Goal: Book appointment/travel/reservation

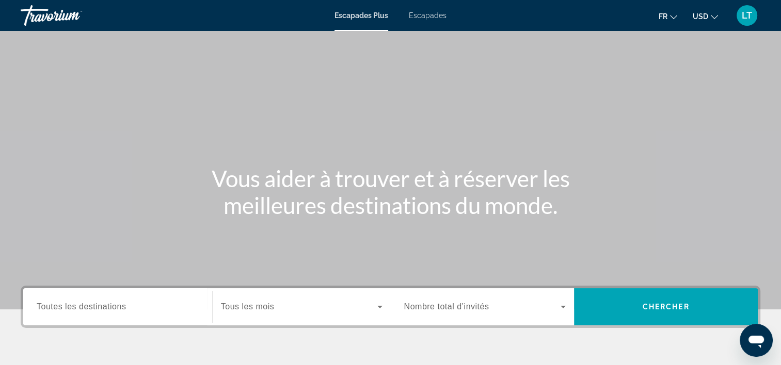
click at [375, 14] on span "Escapades Plus" at bounding box center [361, 15] width 54 height 8
click at [161, 308] on input "Destination Toutes les destinations" at bounding box center [118, 307] width 162 height 12
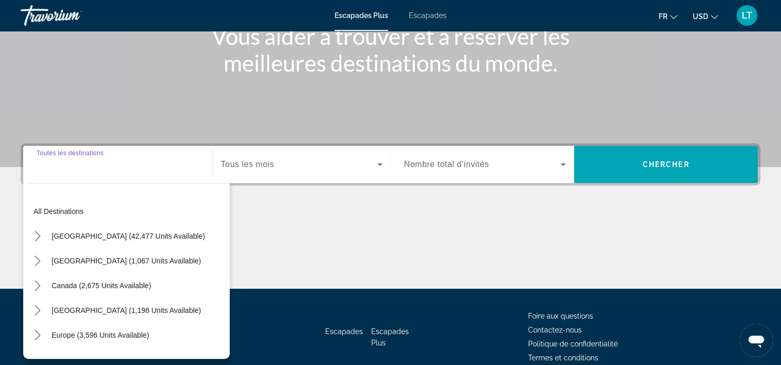
scroll to position [192, 0]
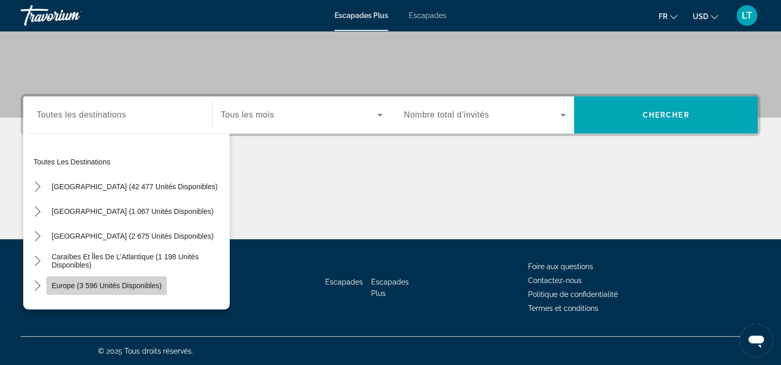
click at [110, 282] on span "Europe (3 596 unités disponibles)" at bounding box center [107, 286] width 110 height 8
type input "**********"
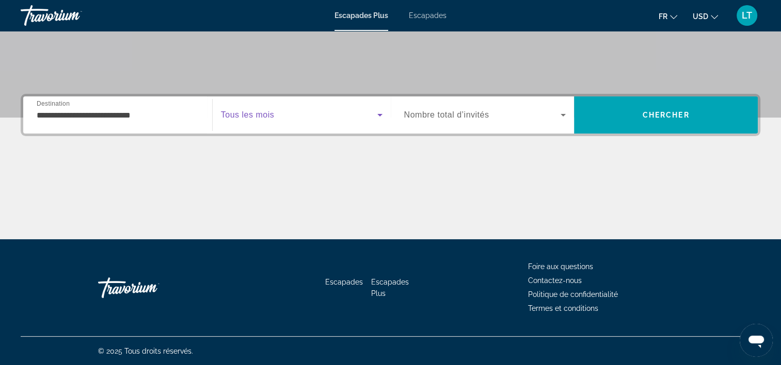
click at [378, 115] on icon "Widget de recherche" at bounding box center [379, 115] width 5 height 3
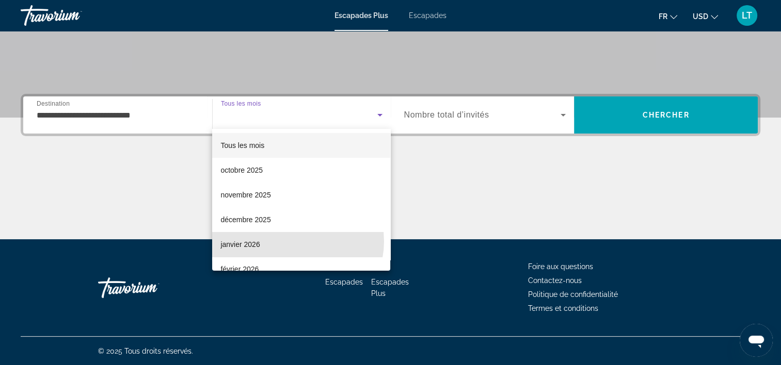
drag, startPoint x: 295, startPoint y: 242, endPoint x: 330, endPoint y: 218, distance: 42.1
click at [296, 242] on mat-option "janvier 2026" at bounding box center [301, 244] width 178 height 25
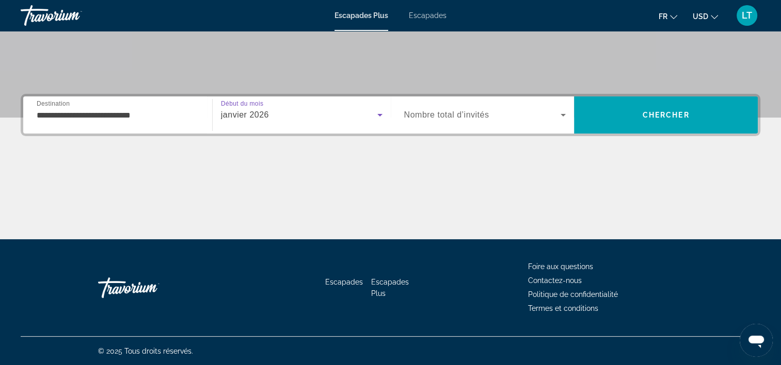
click at [564, 111] on icon "Widget de recherche" at bounding box center [563, 115] width 12 height 12
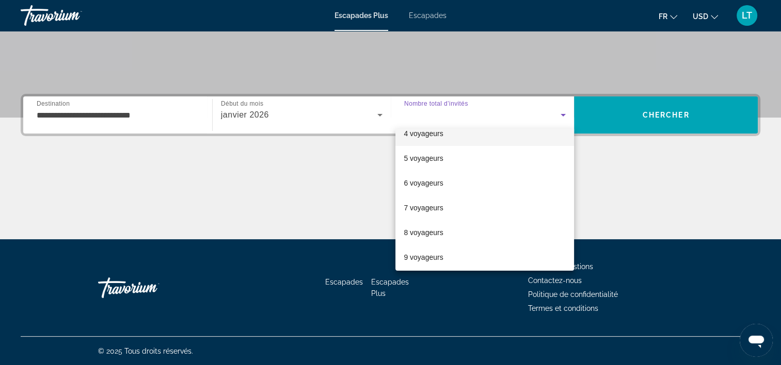
scroll to position [103, 0]
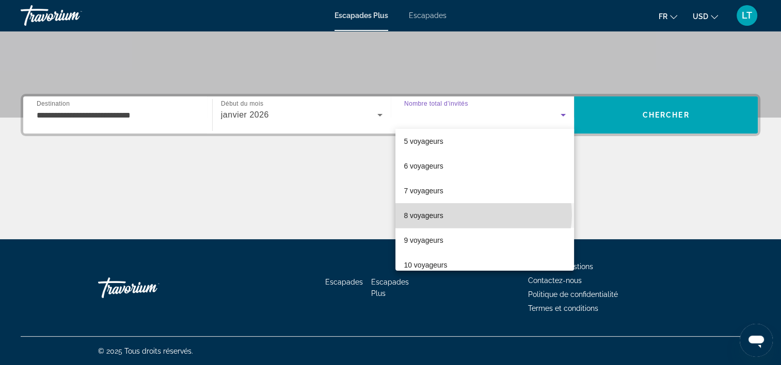
click at [483, 215] on mat-option "8 voyageurs" at bounding box center [484, 215] width 179 height 25
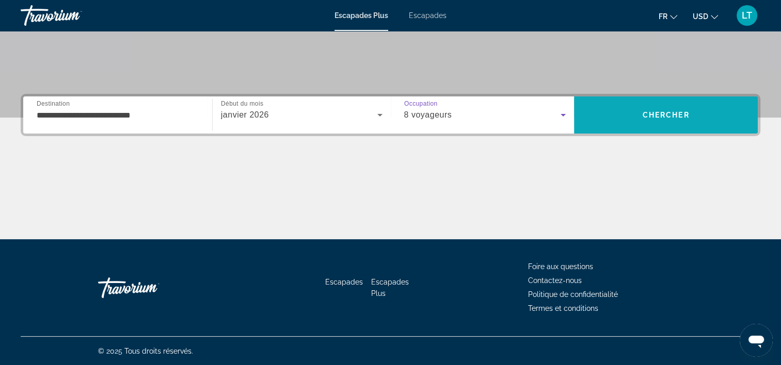
click at [651, 129] on span "Rechercher" at bounding box center [666, 115] width 184 height 37
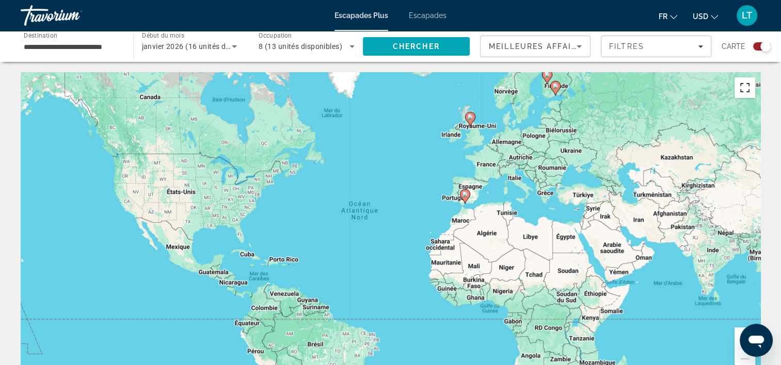
click at [745, 92] on button "Passer en plein écran" at bounding box center [745, 87] width 21 height 21
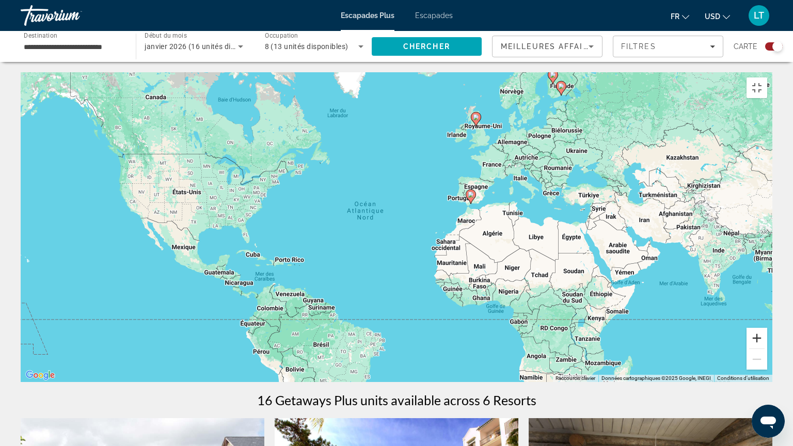
click at [767, 348] on button "Zoom avant" at bounding box center [756, 338] width 21 height 21
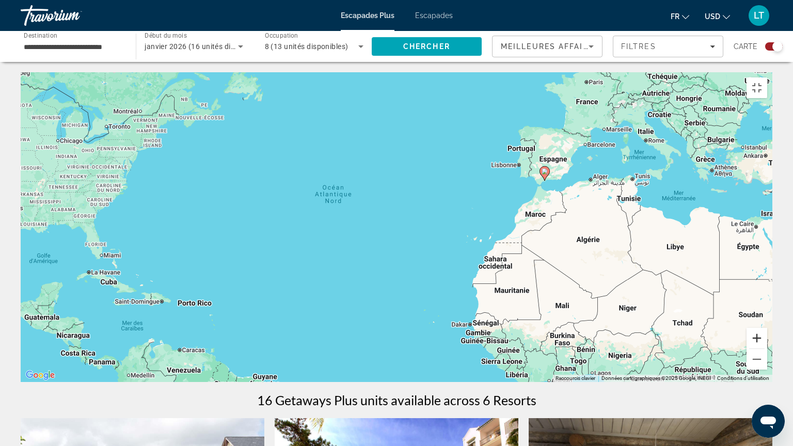
click at [767, 348] on button "Zoom avant" at bounding box center [756, 338] width 21 height 21
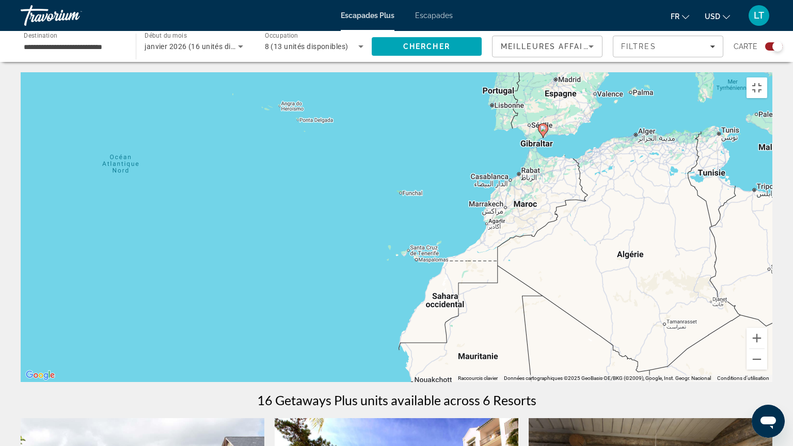
drag, startPoint x: 630, startPoint y: 124, endPoint x: 478, endPoint y: 126, distance: 151.8
click at [478, 126] on div "Pour activer le glissement avec le clavier, appuyez sur Alt+Entrée. Une fois ce…" at bounding box center [397, 227] width 752 height 310
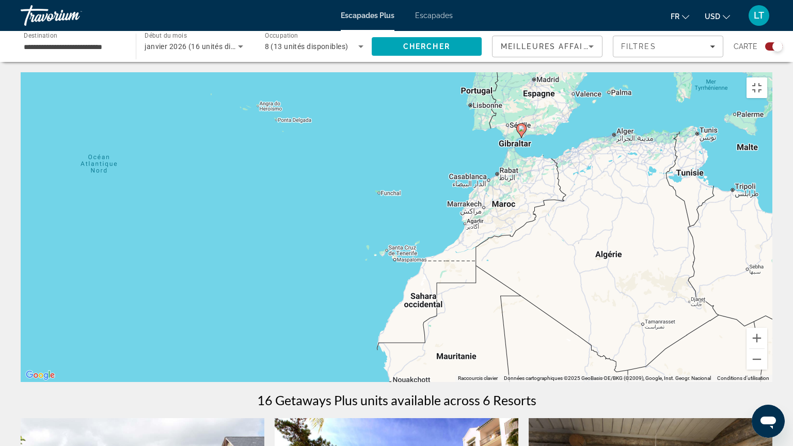
click at [520, 127] on image "Contenu principal" at bounding box center [521, 128] width 6 height 6
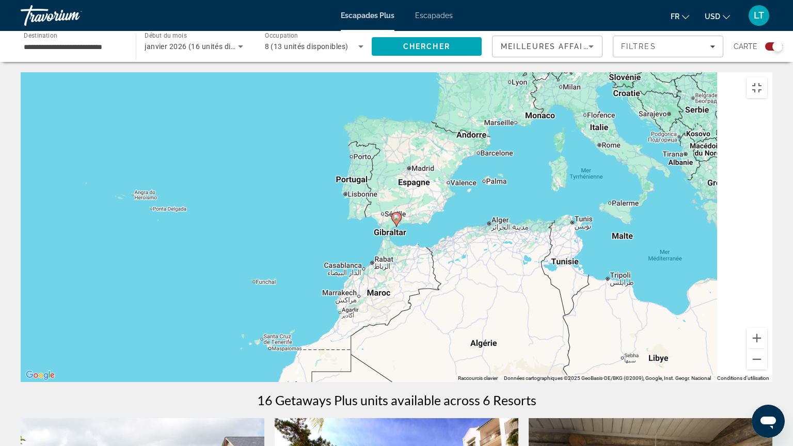
click at [520, 127] on div "Pour activer le glissement avec le clavier, appuyez sur Alt+Entrée. Une fois ce…" at bounding box center [397, 227] width 752 height 310
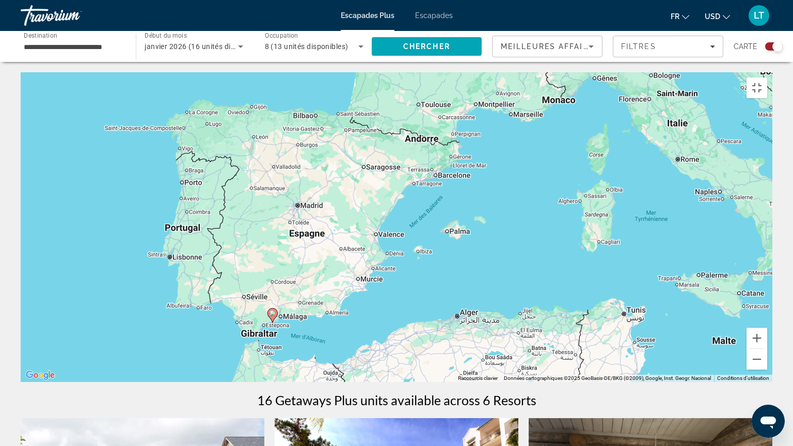
click at [272, 312] on image "Contenu principal" at bounding box center [272, 313] width 6 height 6
type input "**********"
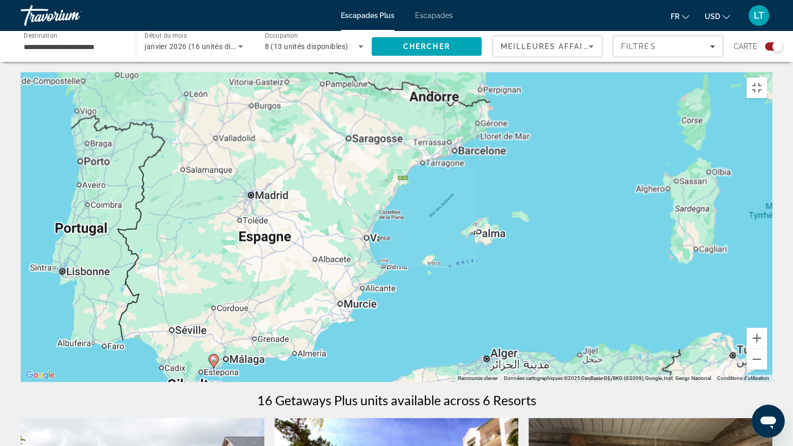
click at [273, 312] on div "Pour activer le glissement avec le clavier, appuyez sur Alt+Entrée. Une fois ce…" at bounding box center [397, 227] width 752 height 310
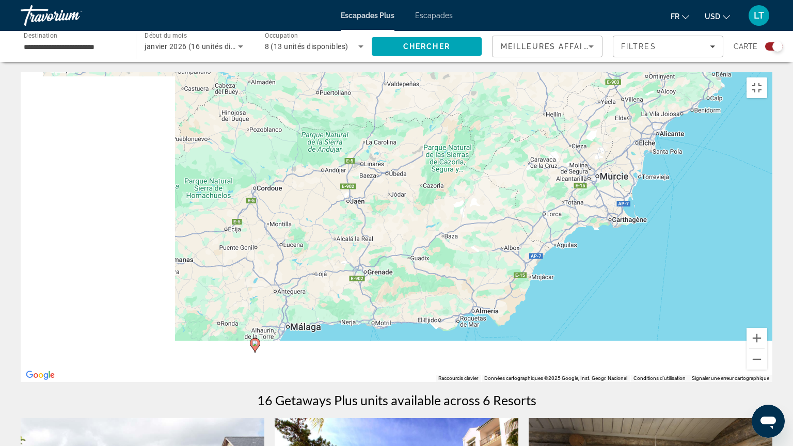
drag, startPoint x: 298, startPoint y: 300, endPoint x: 507, endPoint y: 112, distance: 281.1
click at [507, 112] on div "Pour activer le glissement avec le clavier, appuyez sur Alt+Entrée. Une fois ce…" at bounding box center [397, 227] width 752 height 310
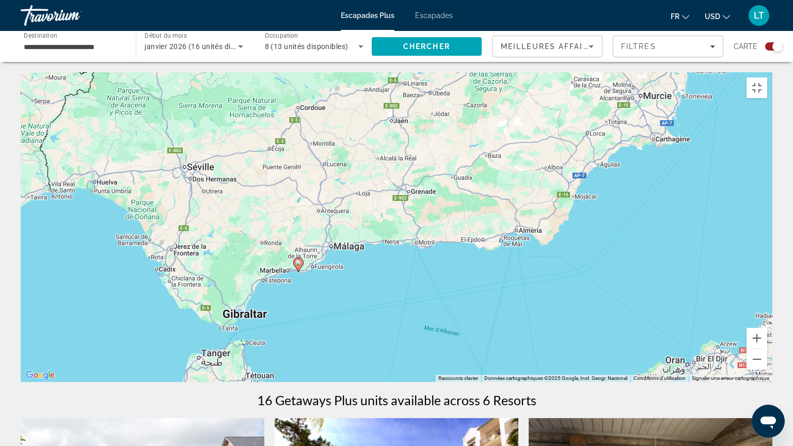
click at [297, 260] on image "Contenu principal" at bounding box center [298, 263] width 6 height 6
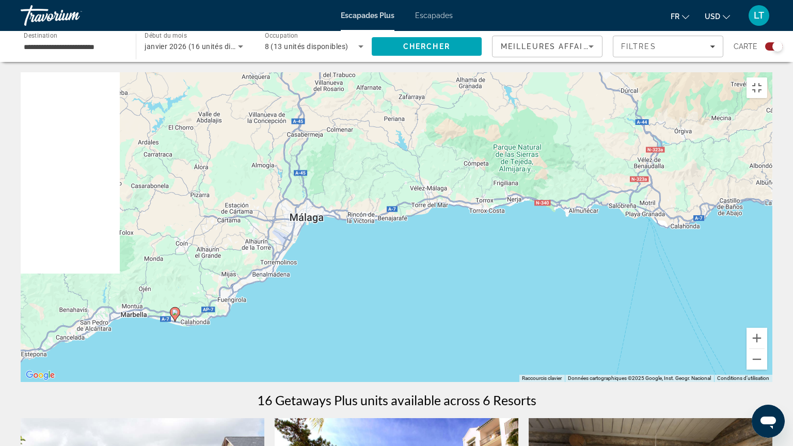
drag, startPoint x: 230, startPoint y: 275, endPoint x: 477, endPoint y: 149, distance: 277.0
click at [477, 149] on div "Pour activer le glissement avec le clavier, appuyez sur Alt+Entrée. Une fois ce…" at bounding box center [397, 227] width 752 height 310
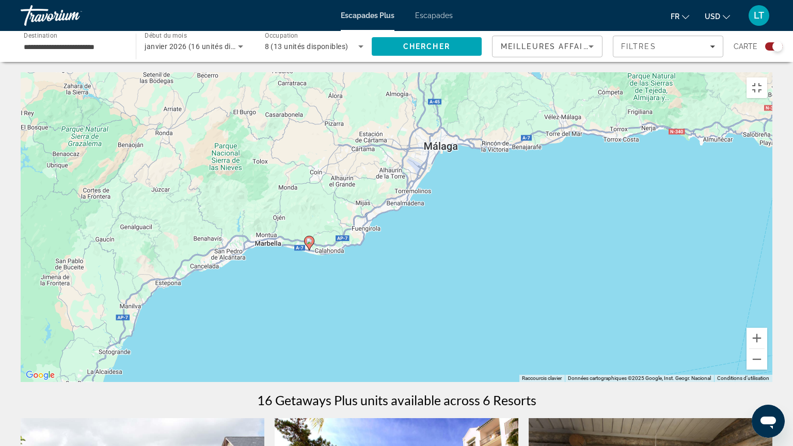
click at [307, 241] on icon "Contenu principal" at bounding box center [309, 242] width 9 height 13
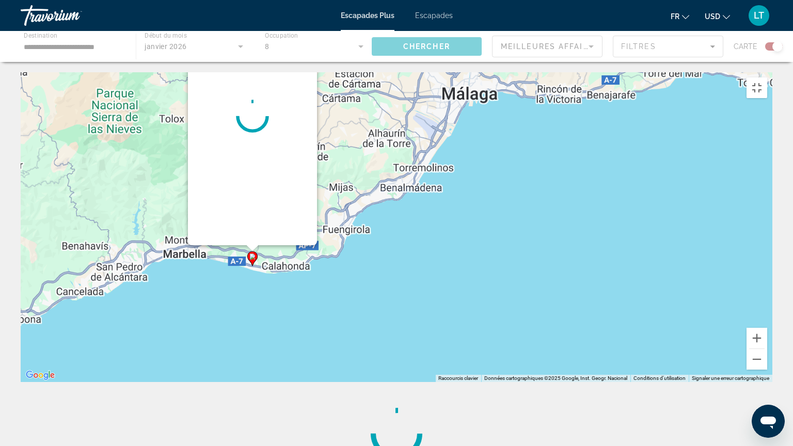
click at [307, 241] on div "Pour activer le glissement avec le clavier, appuyez sur Alt+Entrée. Une fois ce…" at bounding box center [397, 227] width 752 height 310
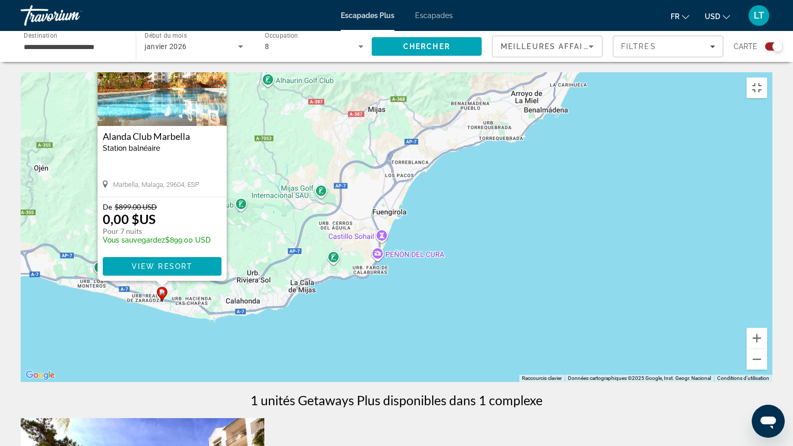
click at [193, 205] on p "De $899.00 USD" at bounding box center [157, 206] width 108 height 9
click at [173, 264] on span "View Resort" at bounding box center [162, 266] width 61 height 8
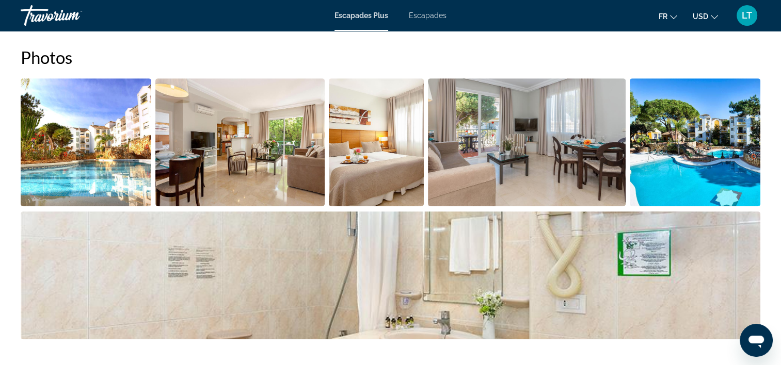
scroll to position [516, 0]
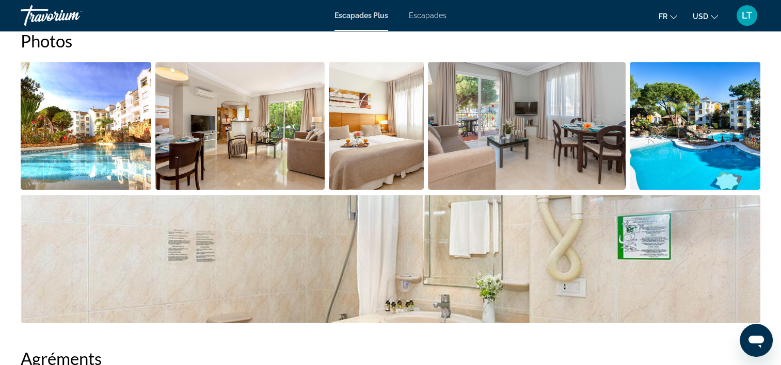
click at [130, 134] on img "Ouvrir le curseur d’image en plein écran" at bounding box center [86, 126] width 131 height 128
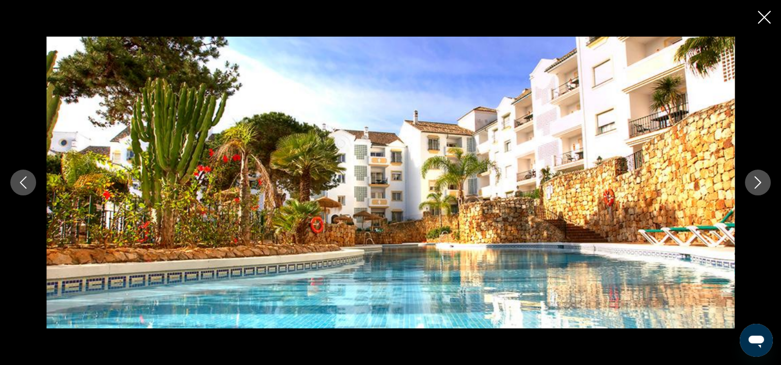
click at [761, 183] on icon "Image suivante" at bounding box center [758, 183] width 12 height 12
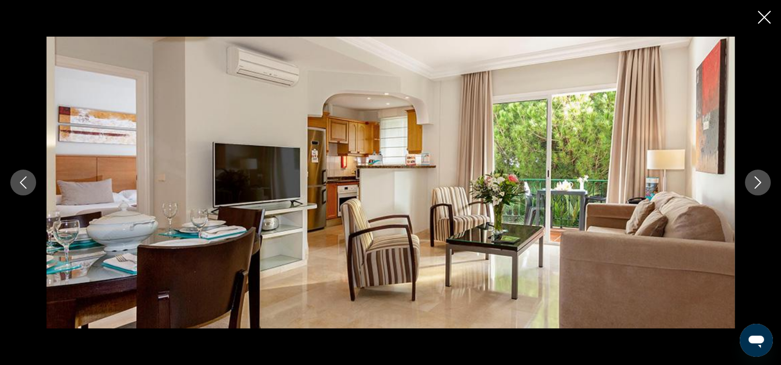
click at [761, 183] on icon "Image suivante" at bounding box center [758, 183] width 12 height 12
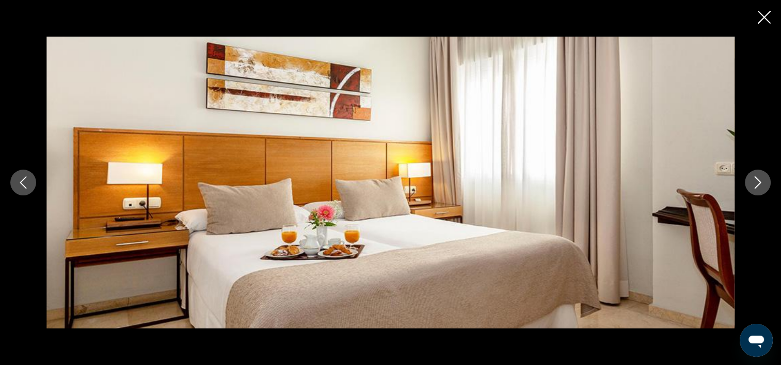
click at [761, 183] on icon "Image suivante" at bounding box center [758, 183] width 12 height 12
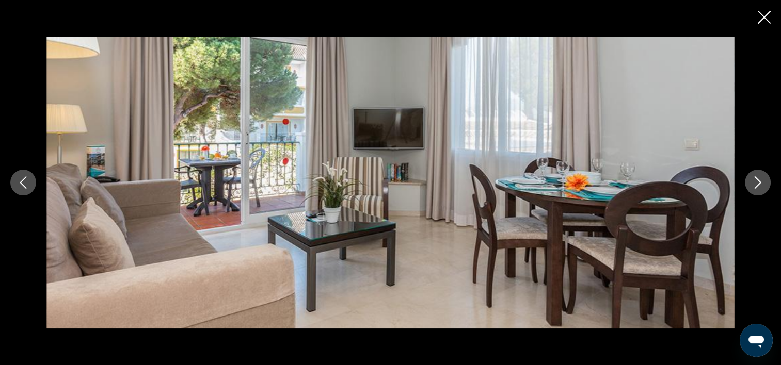
click at [761, 183] on icon "Image suivante" at bounding box center [758, 183] width 12 height 12
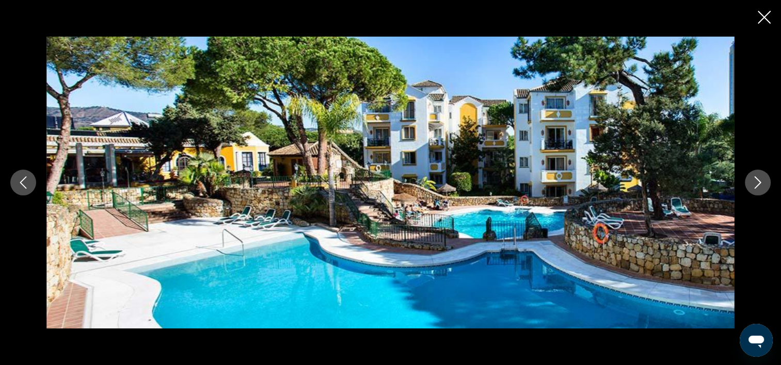
click at [761, 183] on icon "Image suivante" at bounding box center [758, 183] width 12 height 12
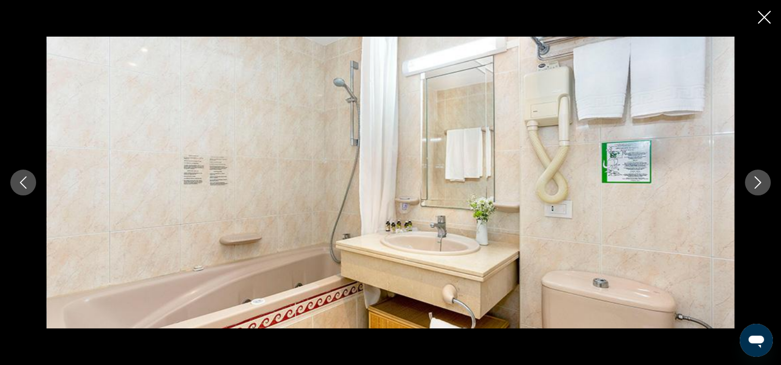
click at [761, 183] on icon "Image suivante" at bounding box center [758, 183] width 12 height 12
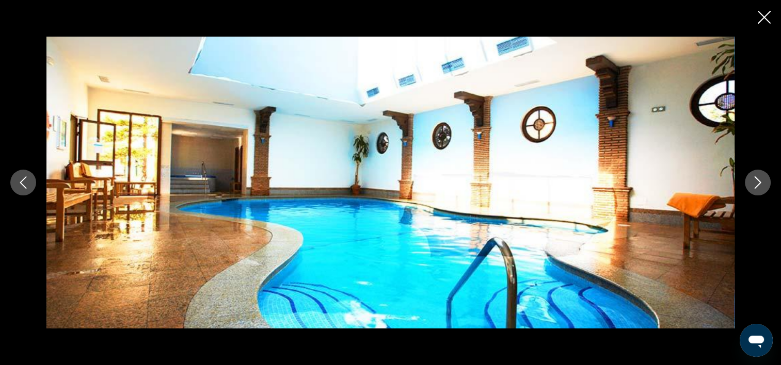
click at [761, 183] on icon "Image suivante" at bounding box center [758, 183] width 12 height 12
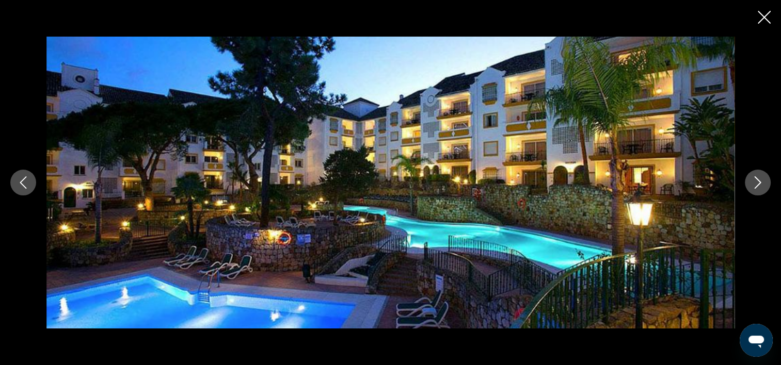
click at [761, 183] on icon "Image suivante" at bounding box center [758, 183] width 12 height 12
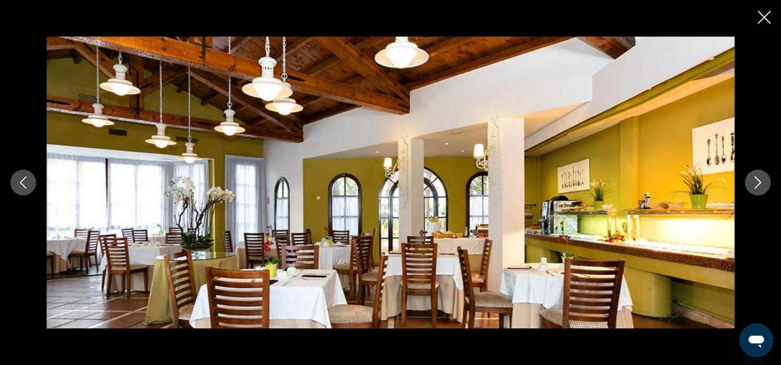
click at [761, 183] on icon "Image suivante" at bounding box center [758, 183] width 12 height 12
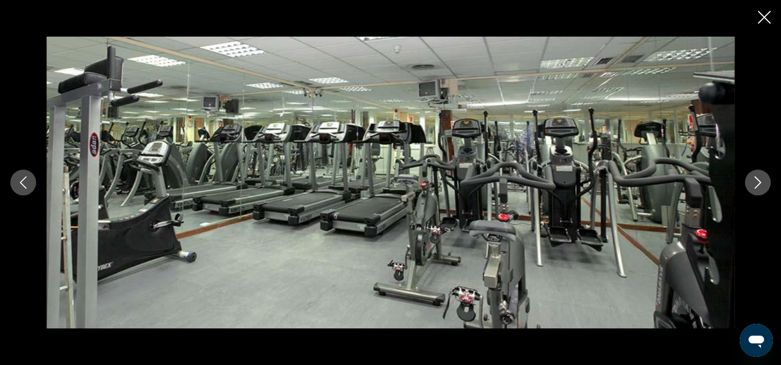
click at [761, 183] on icon "Image suivante" at bounding box center [758, 183] width 12 height 12
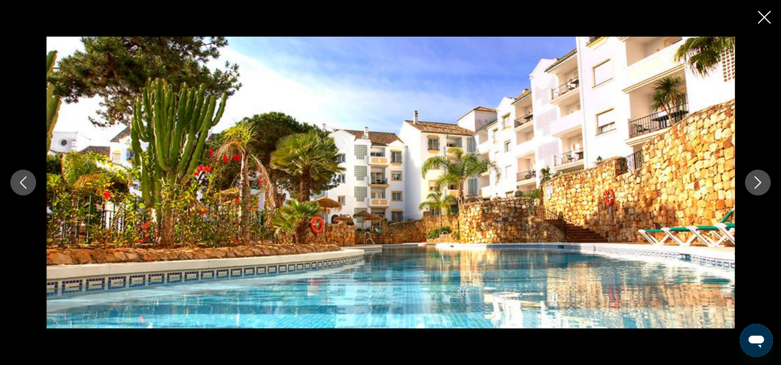
click at [761, 183] on icon "Image suivante" at bounding box center [758, 183] width 12 height 12
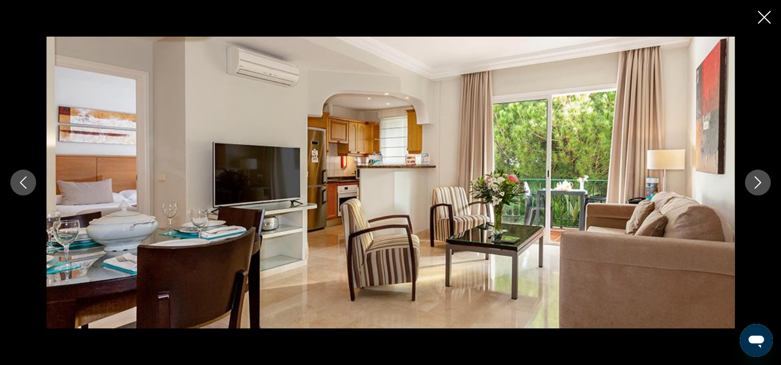
click at [761, 183] on icon "Image suivante" at bounding box center [758, 183] width 12 height 12
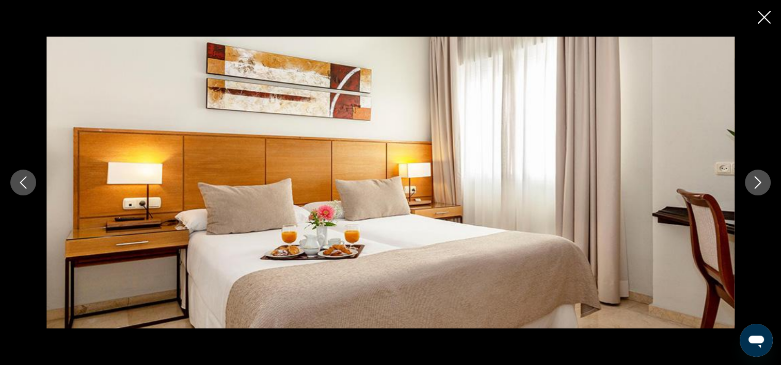
click at [761, 183] on icon "Image suivante" at bounding box center [758, 183] width 12 height 12
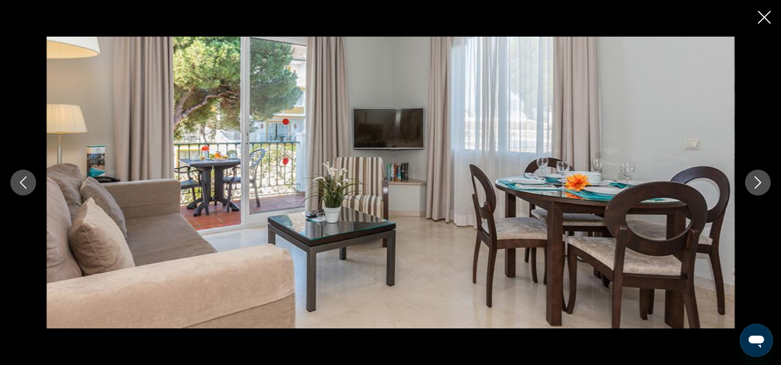
click at [762, 183] on icon "Image suivante" at bounding box center [758, 183] width 12 height 12
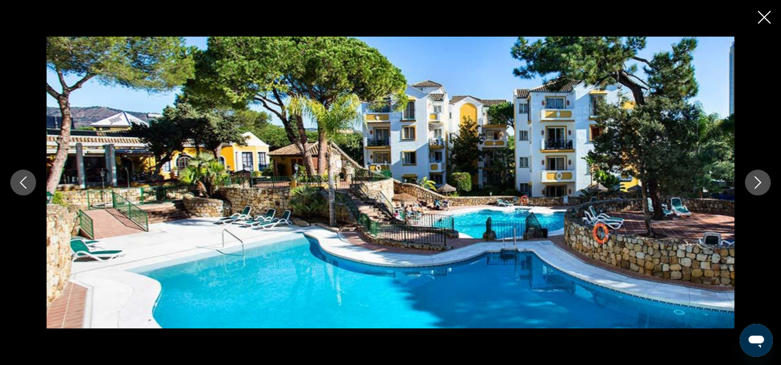
click at [763, 17] on icon "Fermer le diaporama" at bounding box center [764, 17] width 13 height 13
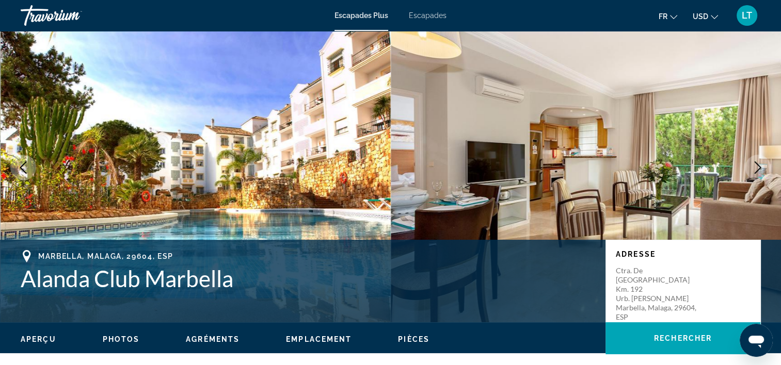
scroll to position [0, 0]
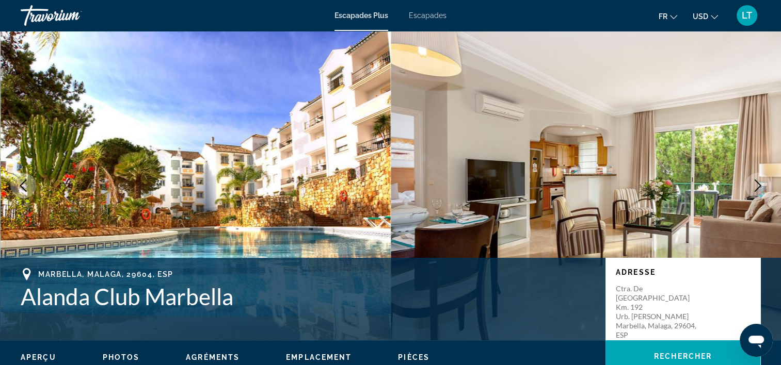
click at [217, 109] on img "Contenu principal" at bounding box center [196, 186] width 391 height 310
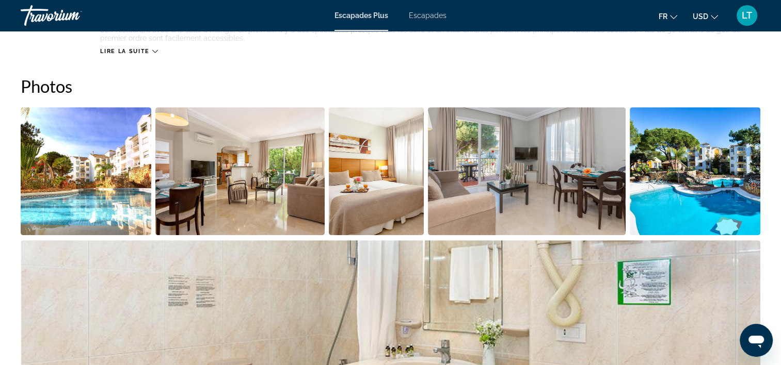
scroll to position [413, 0]
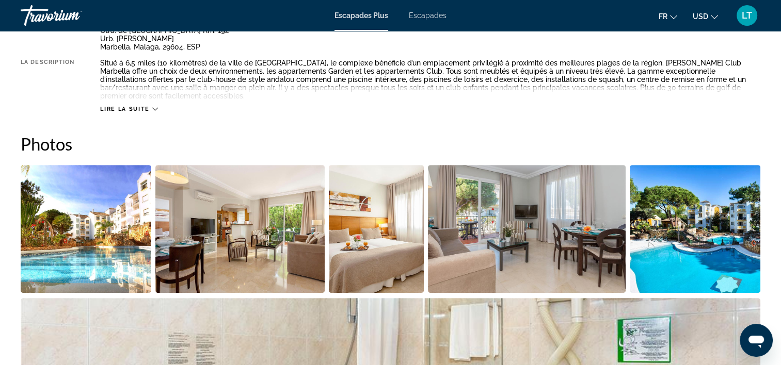
click at [99, 245] on img "Ouvrir le curseur d’image en plein écran" at bounding box center [86, 229] width 131 height 128
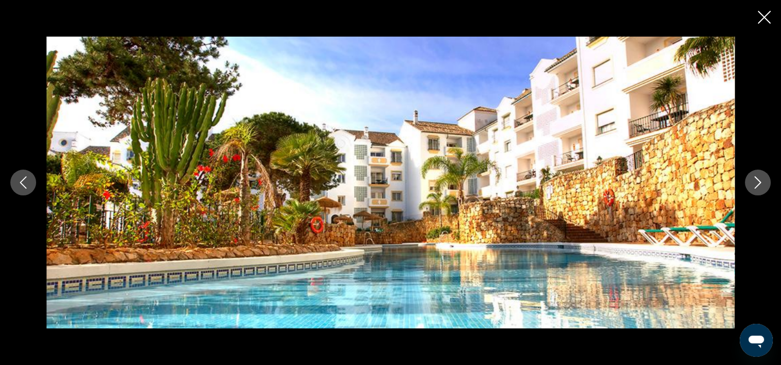
click at [757, 185] on icon "Image suivante" at bounding box center [758, 183] width 12 height 12
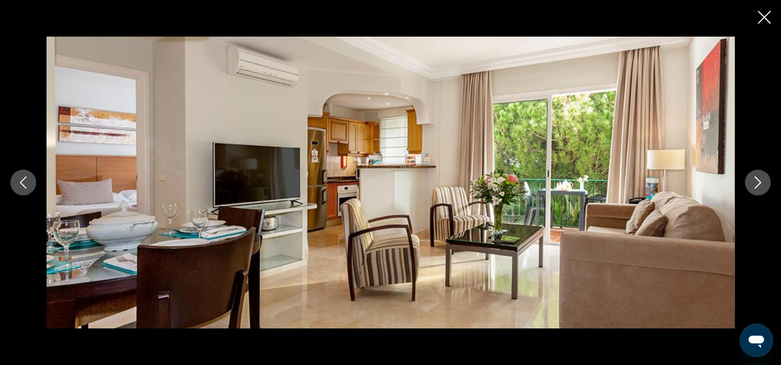
click at [758, 180] on icon "Image suivante" at bounding box center [758, 183] width 7 height 12
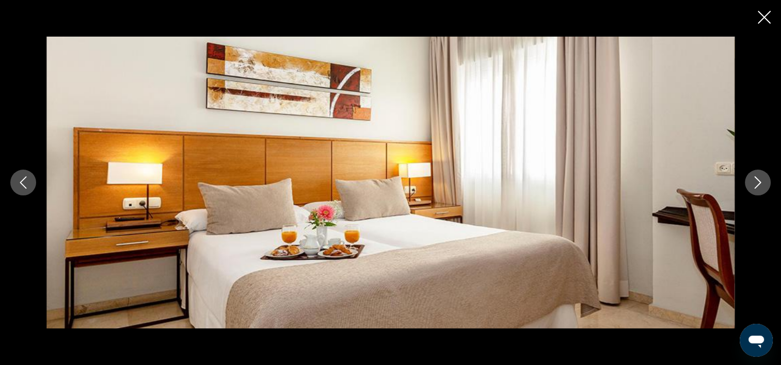
click at [758, 185] on icon "Image suivante" at bounding box center [758, 183] width 7 height 12
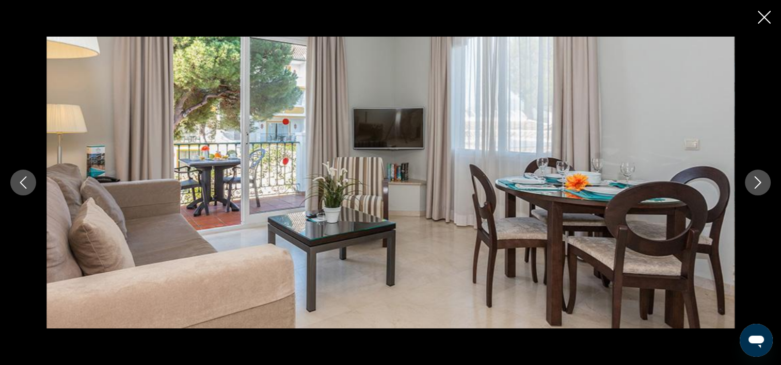
click at [758, 183] on icon "Image suivante" at bounding box center [758, 183] width 12 height 12
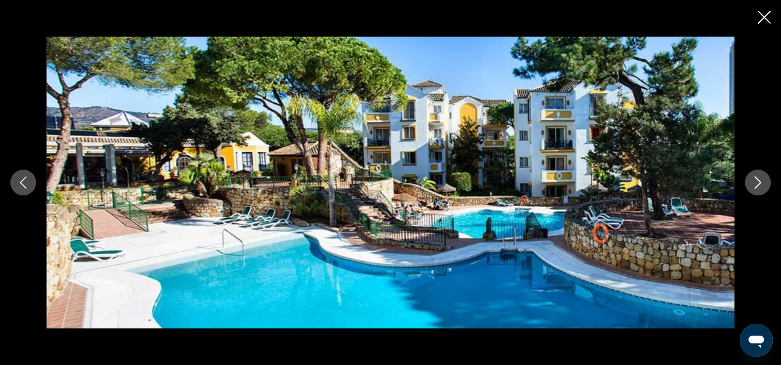
click at [758, 181] on icon "Image suivante" at bounding box center [758, 183] width 7 height 12
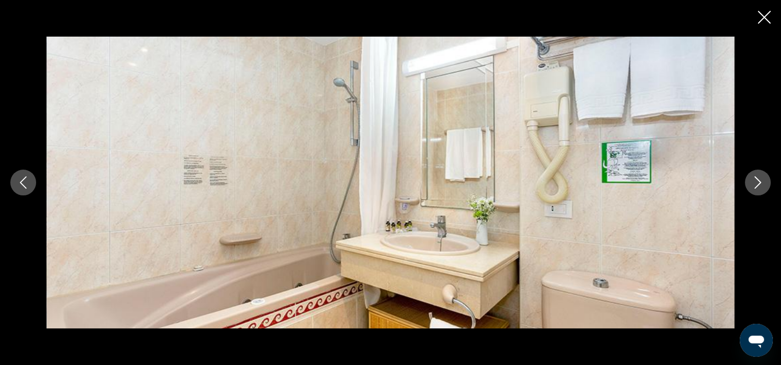
click at [758, 183] on icon "Image suivante" at bounding box center [758, 183] width 12 height 12
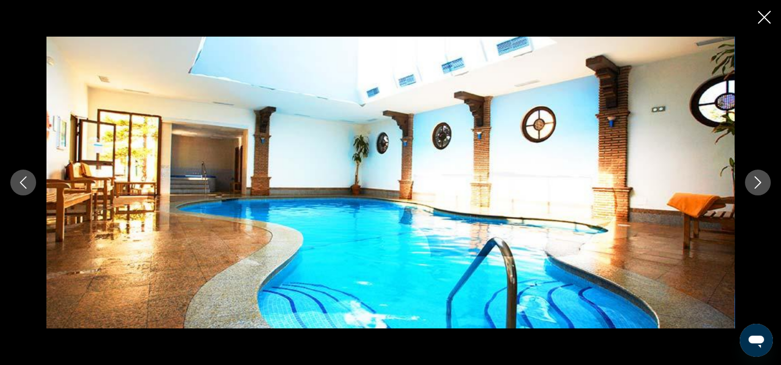
click at [757, 182] on icon "Image suivante" at bounding box center [758, 183] width 12 height 12
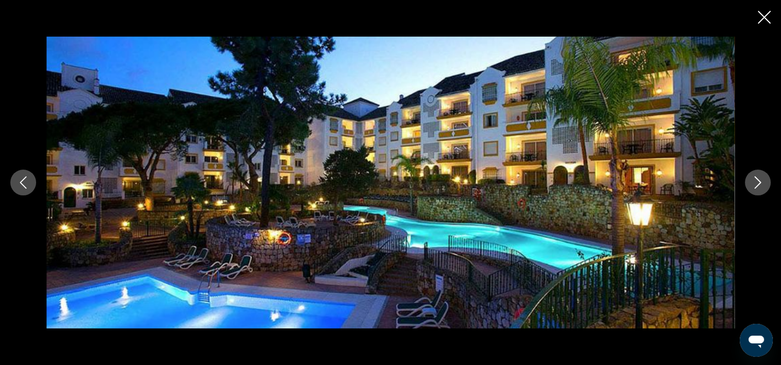
click at [757, 184] on icon "Image suivante" at bounding box center [758, 183] width 12 height 12
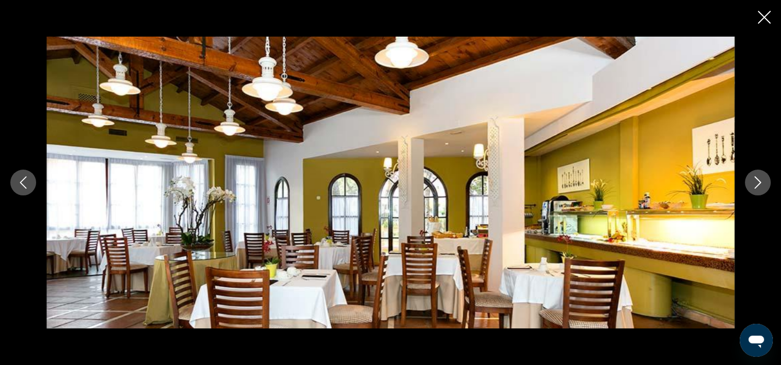
click at [756, 179] on icon "Image suivante" at bounding box center [758, 183] width 7 height 12
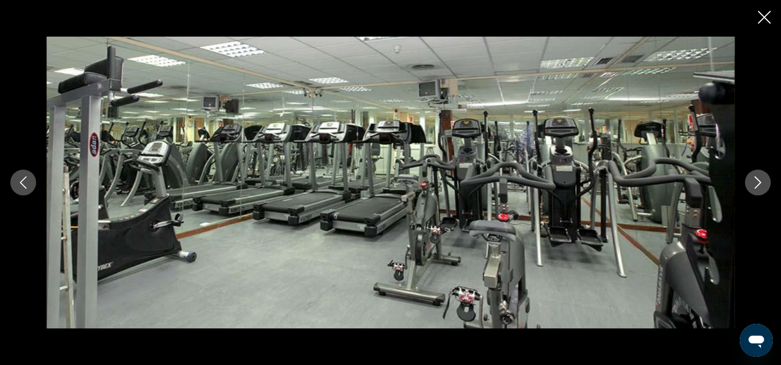
click at [757, 184] on icon "Image suivante" at bounding box center [758, 183] width 12 height 12
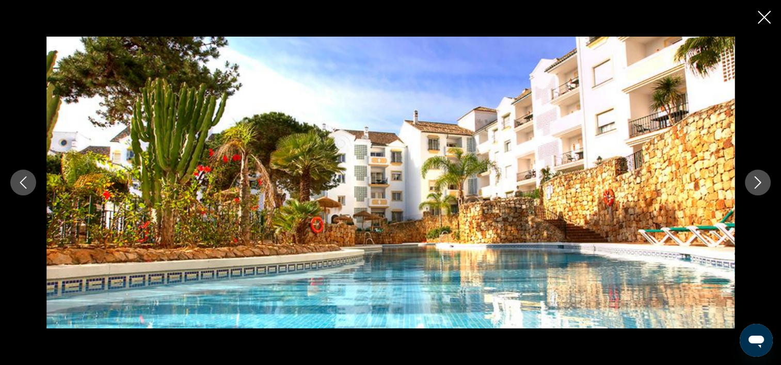
click at [757, 184] on icon "Image suivante" at bounding box center [758, 183] width 12 height 12
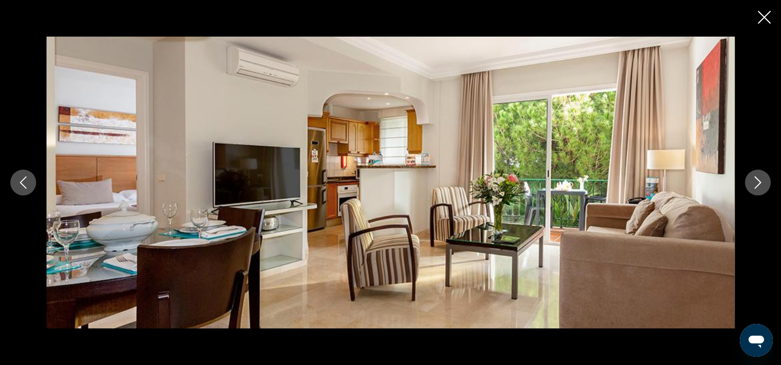
click at [757, 184] on icon "Image suivante" at bounding box center [758, 183] width 12 height 12
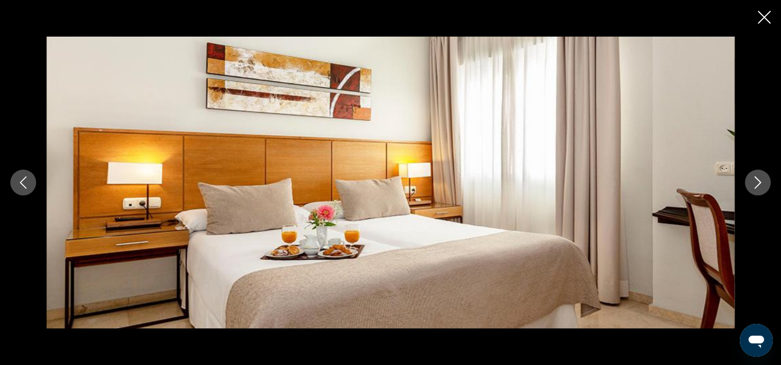
click at [757, 184] on icon "Image suivante" at bounding box center [758, 183] width 12 height 12
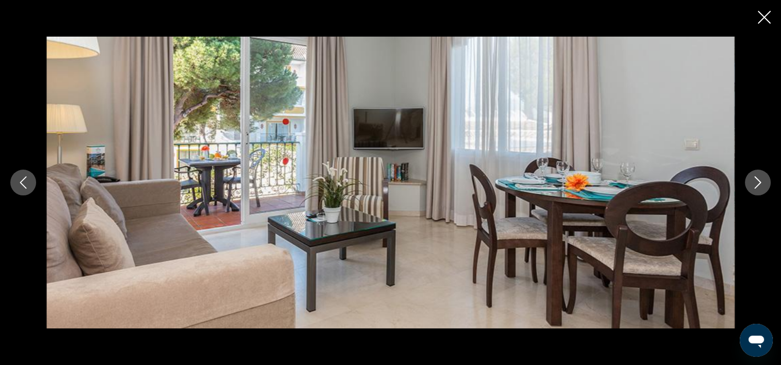
click at [766, 18] on icon "Fermer le diaporama" at bounding box center [764, 17] width 13 height 13
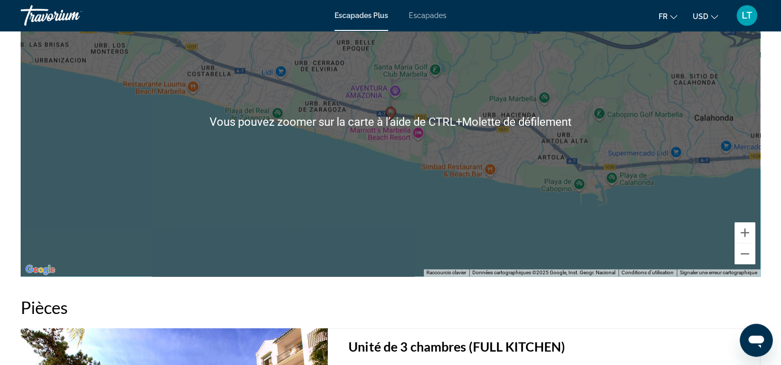
scroll to position [1549, 0]
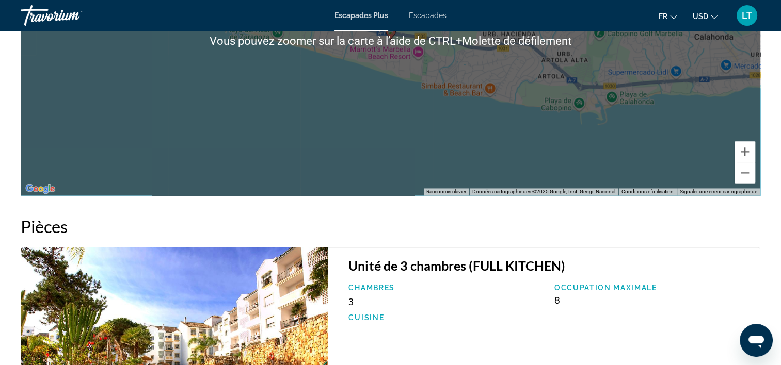
drag, startPoint x: 668, startPoint y: 139, endPoint x: 680, endPoint y: 149, distance: 15.7
click at [666, 139] on div "Pour activer le glissement avec le clavier, appuyez sur Alt+Entrée. Une fois ce…" at bounding box center [391, 41] width 740 height 310
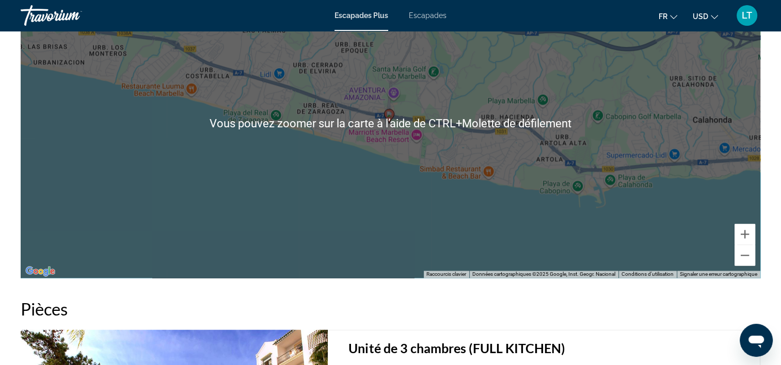
scroll to position [1394, 0]
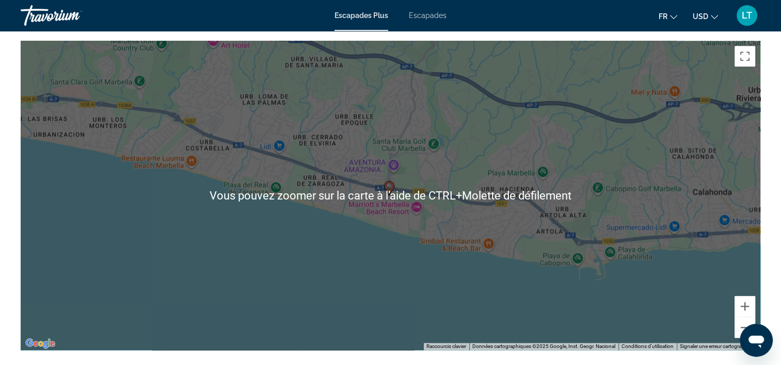
click at [327, 283] on div "Pour activer le glissement avec le clavier, appuyez sur Alt+Entrée. Une fois ce…" at bounding box center [391, 196] width 740 height 310
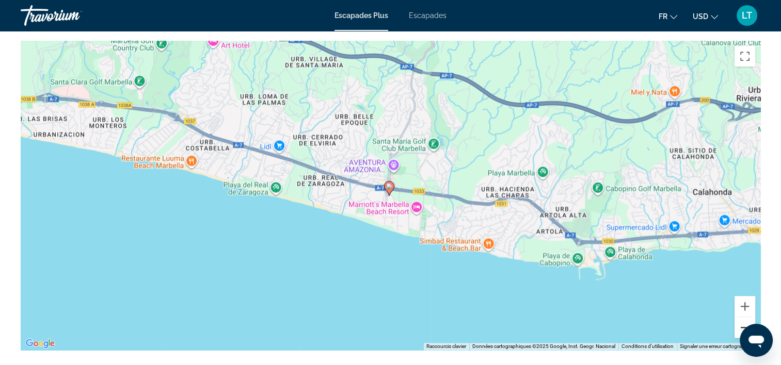
click at [742, 320] on button "Zoom arrière" at bounding box center [745, 327] width 21 height 21
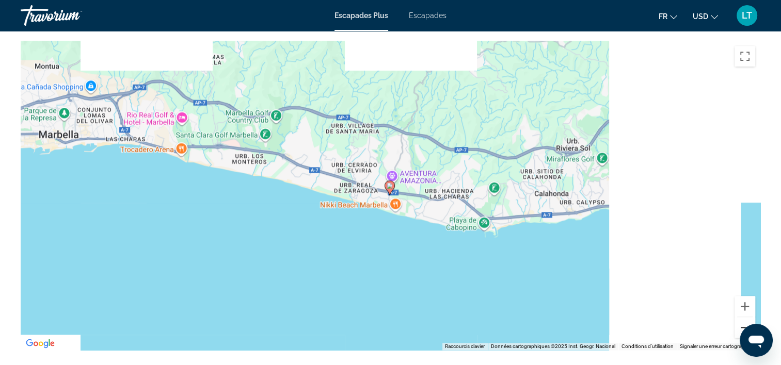
click at [742, 320] on button "Zoom arrière" at bounding box center [745, 327] width 21 height 21
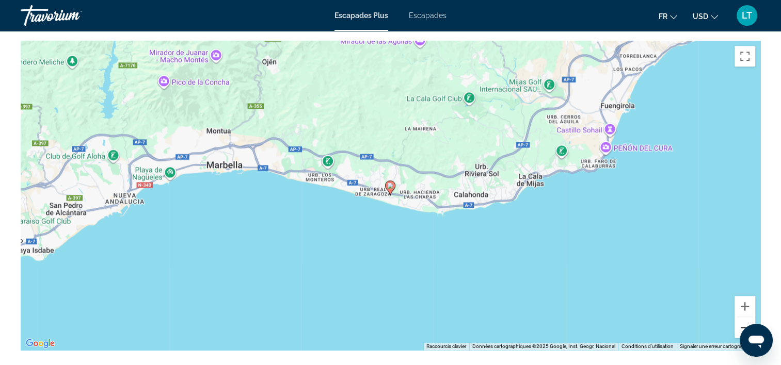
click at [742, 320] on button "Zoom arrière" at bounding box center [745, 327] width 21 height 21
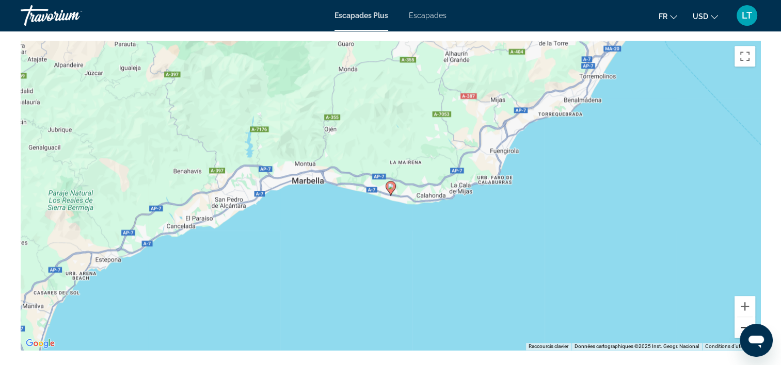
click at [742, 320] on button "Zoom arrière" at bounding box center [745, 327] width 21 height 21
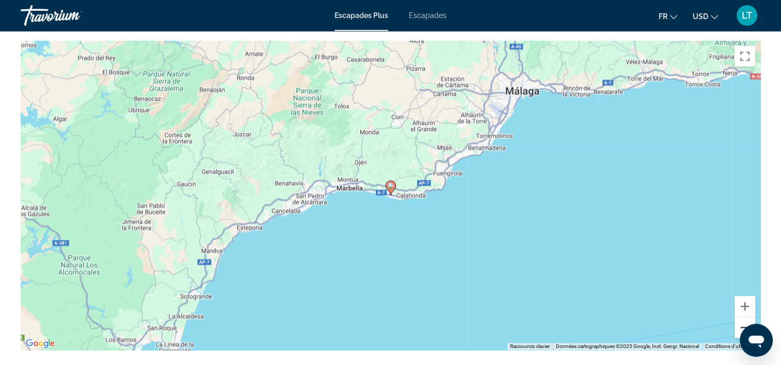
click at [742, 320] on button "Zoom arrière" at bounding box center [745, 327] width 21 height 21
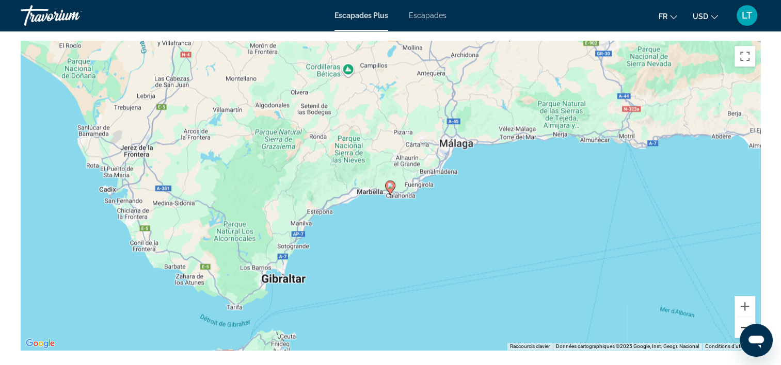
click at [742, 320] on button "Zoom arrière" at bounding box center [745, 327] width 21 height 21
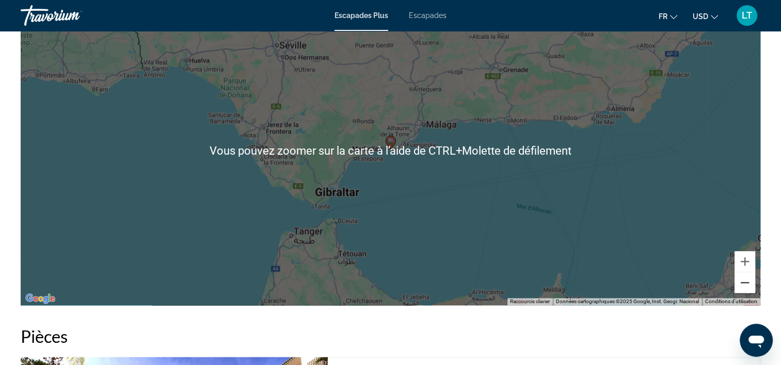
scroll to position [1445, 0]
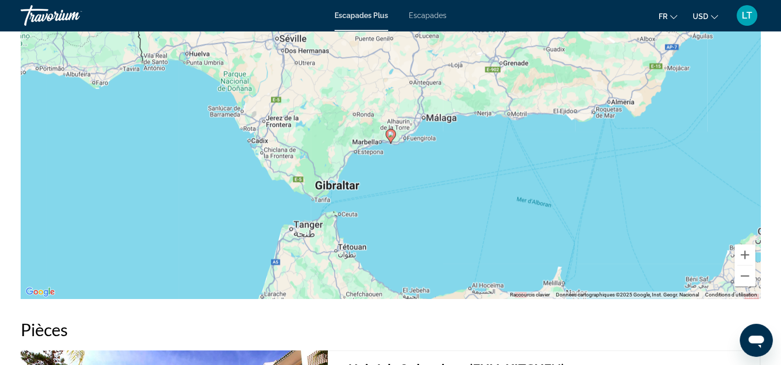
click at [550, 228] on div "Pour activer le glissement avec le clavier, appuyez sur Alt+Entrée. Une fois ce…" at bounding box center [391, 144] width 740 height 310
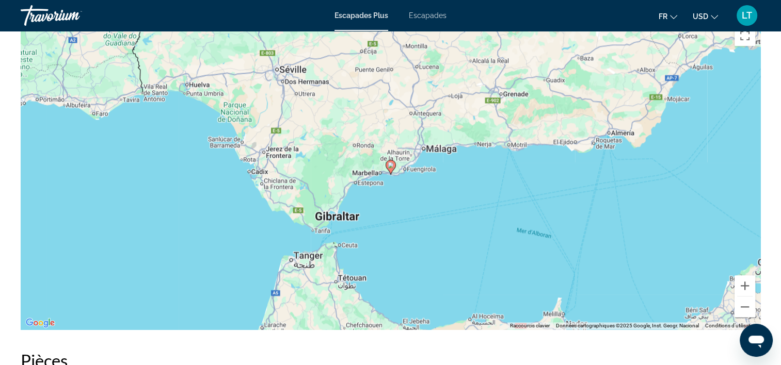
scroll to position [1409, 0]
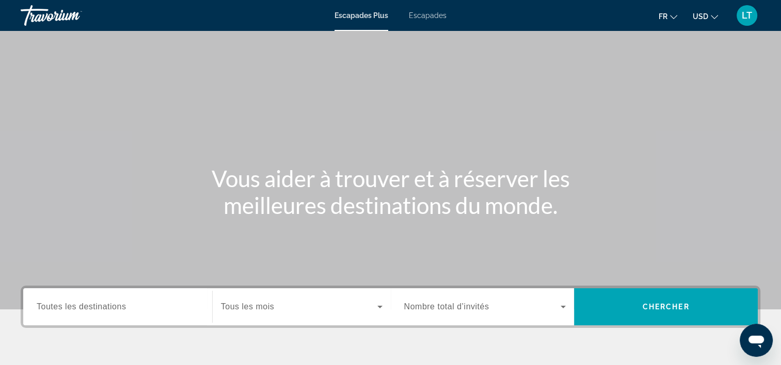
click at [376, 18] on span "Escapades Plus" at bounding box center [361, 15] width 54 height 8
click at [123, 314] on div "Widget de recherche" at bounding box center [118, 307] width 162 height 29
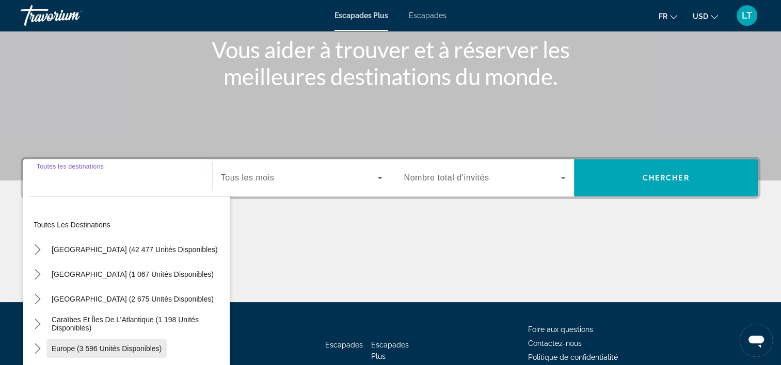
scroll to position [192, 0]
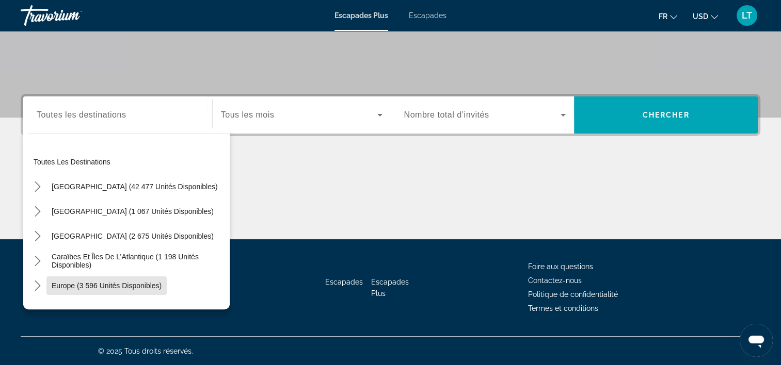
click at [114, 287] on span "Europe (3 596 unités disponibles)" at bounding box center [107, 286] width 110 height 8
type input "**********"
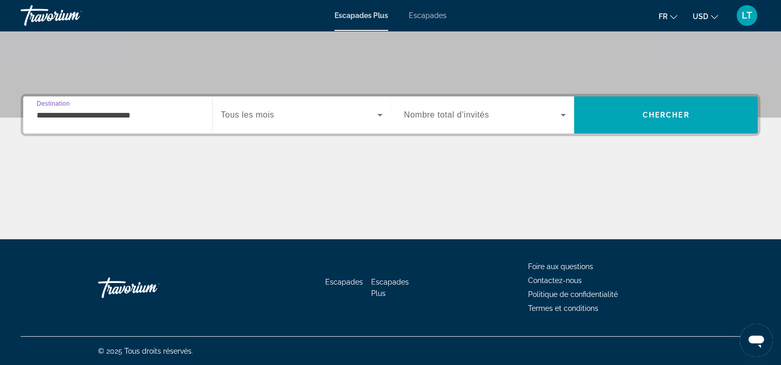
click at [374, 109] on icon "Widget de recherche" at bounding box center [380, 115] width 12 height 12
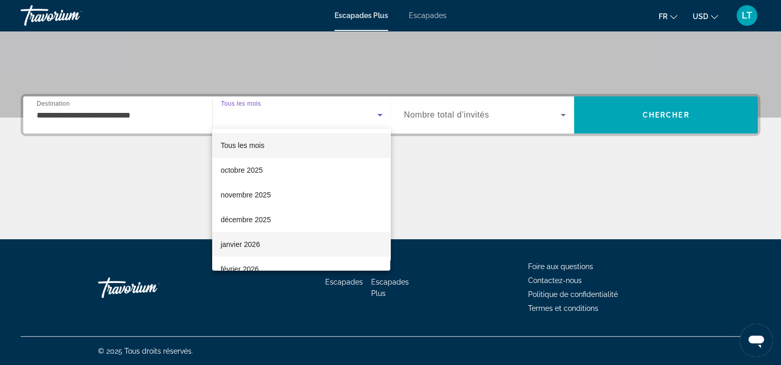
click at [292, 238] on mat-option "janvier 2026" at bounding box center [301, 244] width 178 height 25
